Goal: Information Seeking & Learning: Learn about a topic

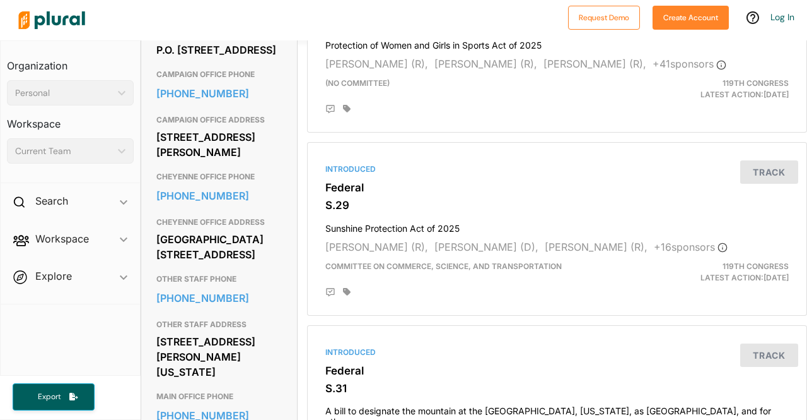
scroll to position [631, 0]
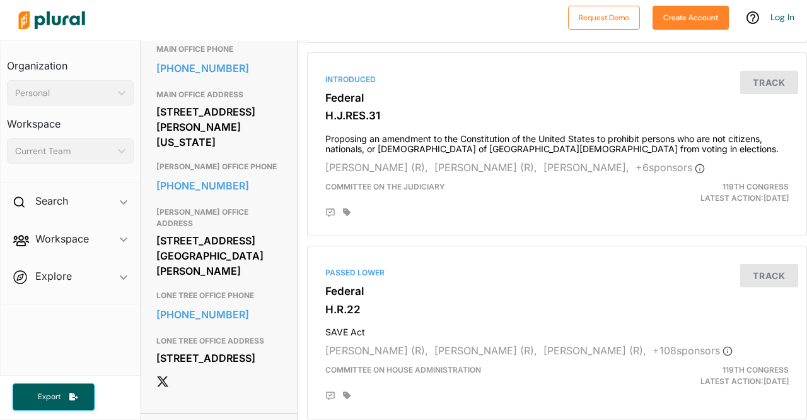
scroll to position [757, 0]
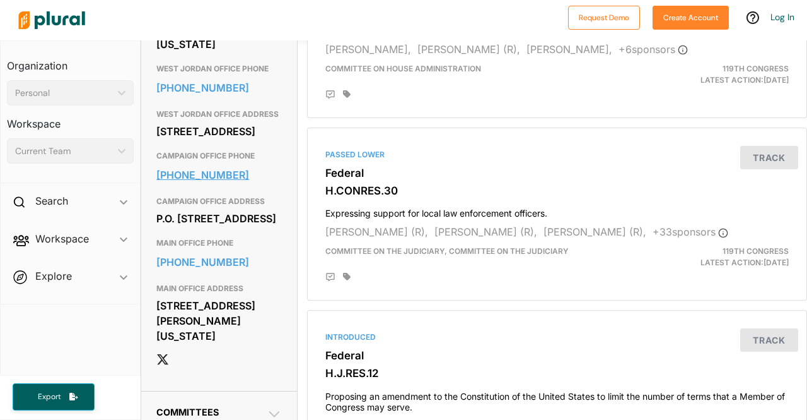
scroll to position [568, 0]
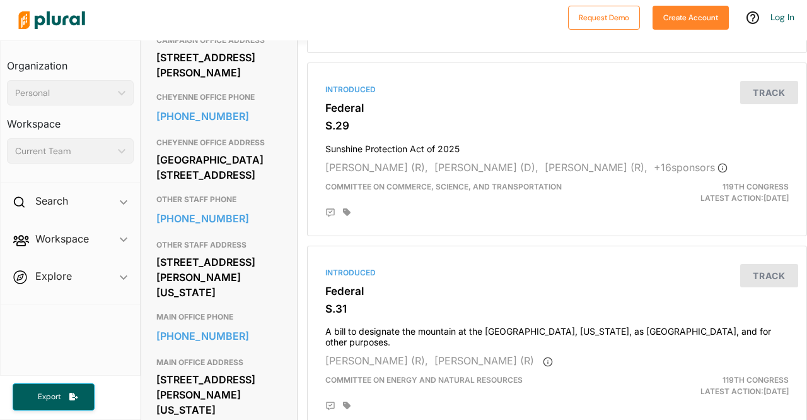
scroll to position [757, 0]
